Goal: Find specific page/section: Find specific page/section

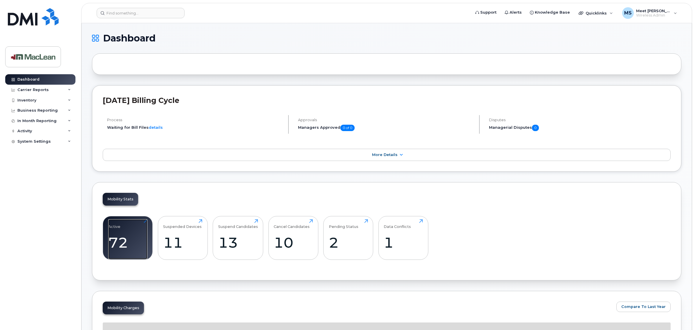
click at [135, 244] on div "72" at bounding box center [127, 242] width 39 height 17
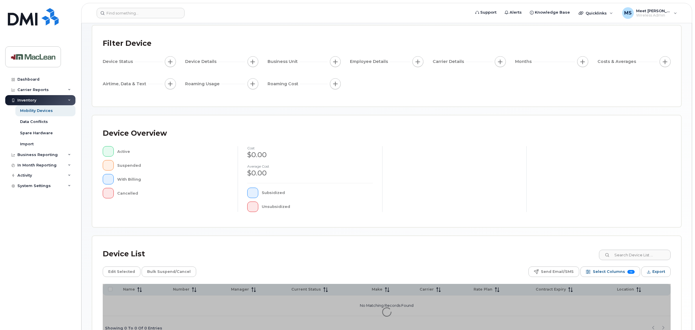
scroll to position [69, 0]
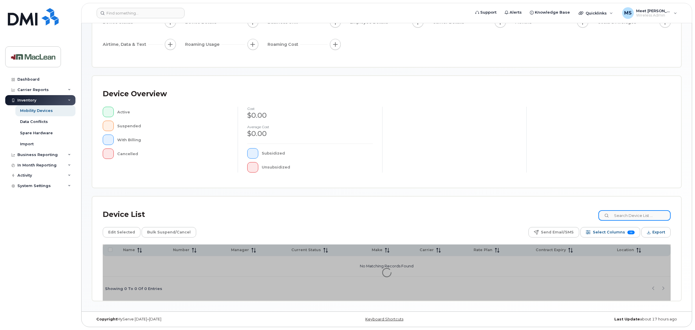
click at [624, 215] on input at bounding box center [634, 215] width 72 height 10
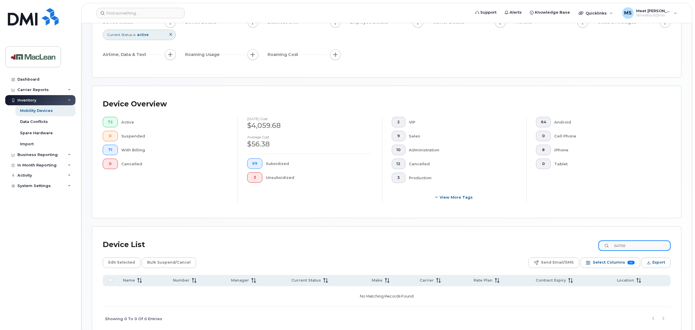
type input "647986"
